Goal: Task Accomplishment & Management: Manage account settings

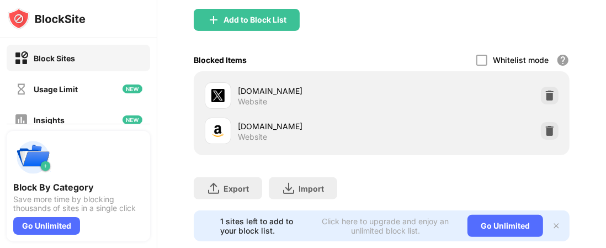
scroll to position [97, 0]
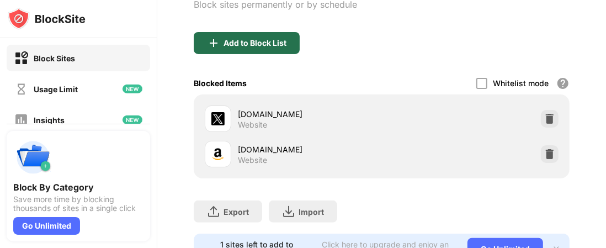
click at [244, 46] on div "Add to Block List" at bounding box center [255, 43] width 63 height 9
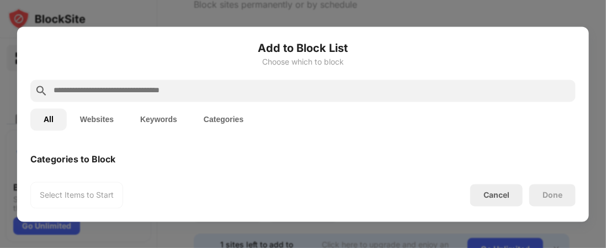
click at [102, 113] on button "Websites" at bounding box center [97, 119] width 60 height 22
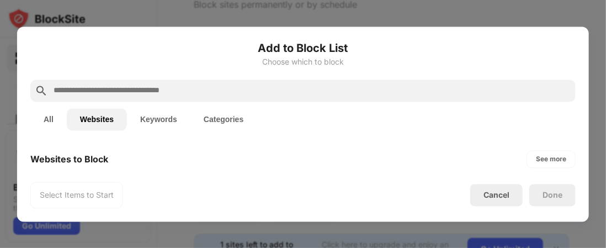
paste input "**********"
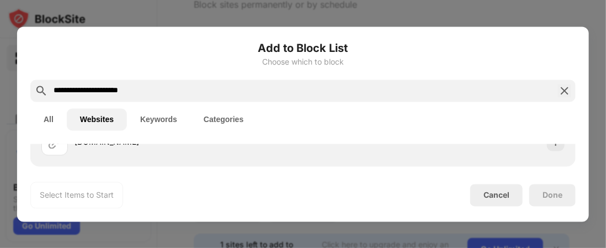
scroll to position [61, 0]
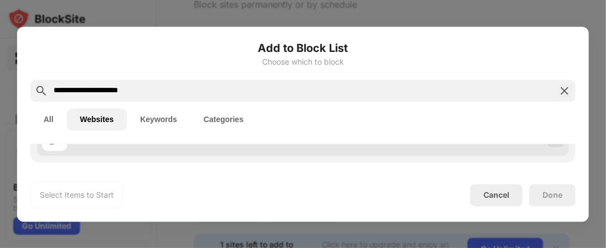
type input "**********"
drag, startPoint x: 549, startPoint y: 145, endPoint x: 550, endPoint y: 152, distance: 7.9
click at [549, 145] on div at bounding box center [556, 138] width 18 height 18
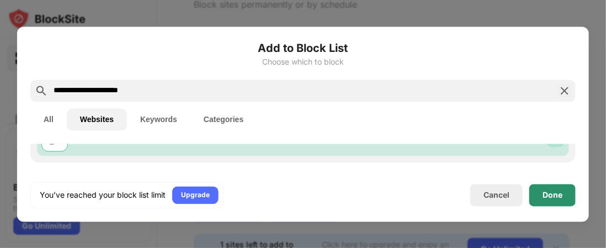
drag, startPoint x: 552, startPoint y: 190, endPoint x: 528, endPoint y: 41, distance: 150.9
click at [552, 190] on div "Done" at bounding box center [553, 194] width 20 height 9
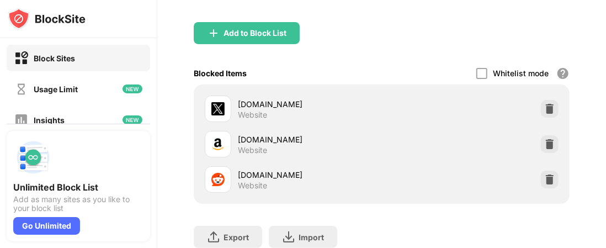
scroll to position [110, 0]
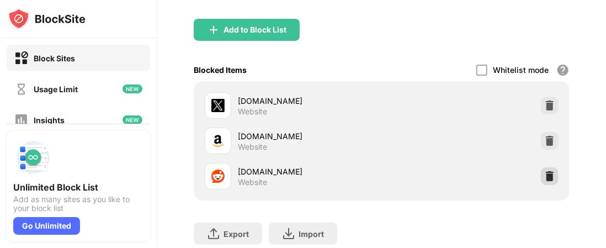
click at [544, 172] on img at bounding box center [549, 176] width 11 height 11
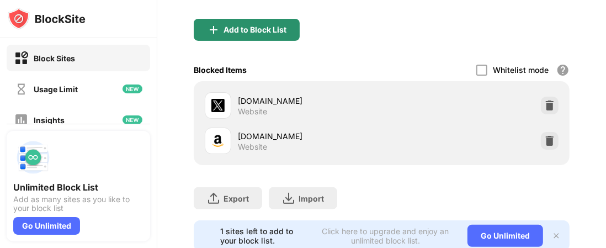
click at [231, 21] on div "Add to Block List" at bounding box center [247, 30] width 106 height 22
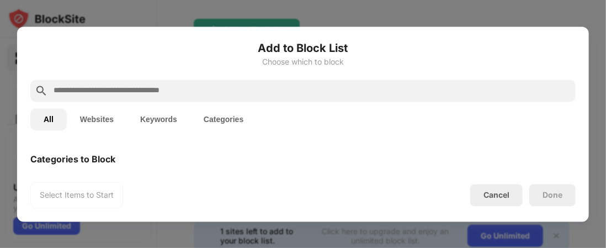
drag, startPoint x: 99, startPoint y: 99, endPoint x: 89, endPoint y: 115, distance: 18.7
click at [89, 115] on button "Websites" at bounding box center [97, 119] width 60 height 22
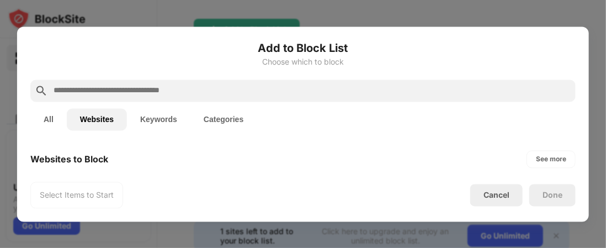
paste input "**********"
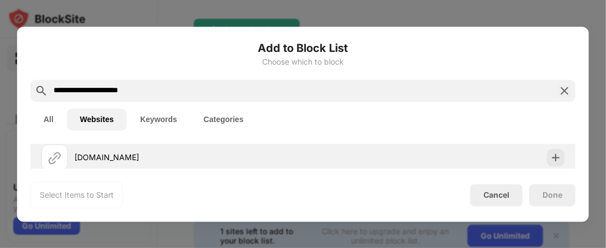
scroll to position [55, 0]
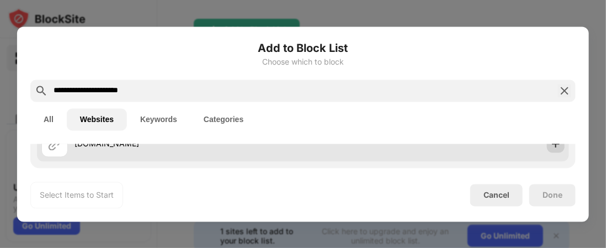
type input "**********"
click at [550, 147] on img at bounding box center [555, 143] width 11 height 11
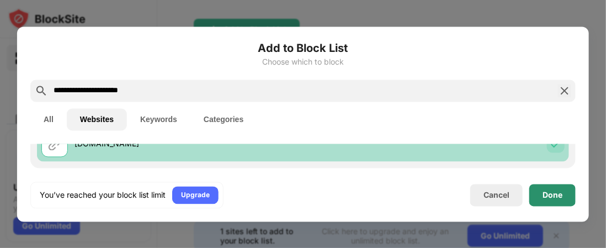
drag, startPoint x: 553, startPoint y: 192, endPoint x: 536, endPoint y: 150, distance: 46.0
click at [554, 193] on div "Done" at bounding box center [553, 194] width 20 height 9
